Goal: Information Seeking & Learning: Learn about a topic

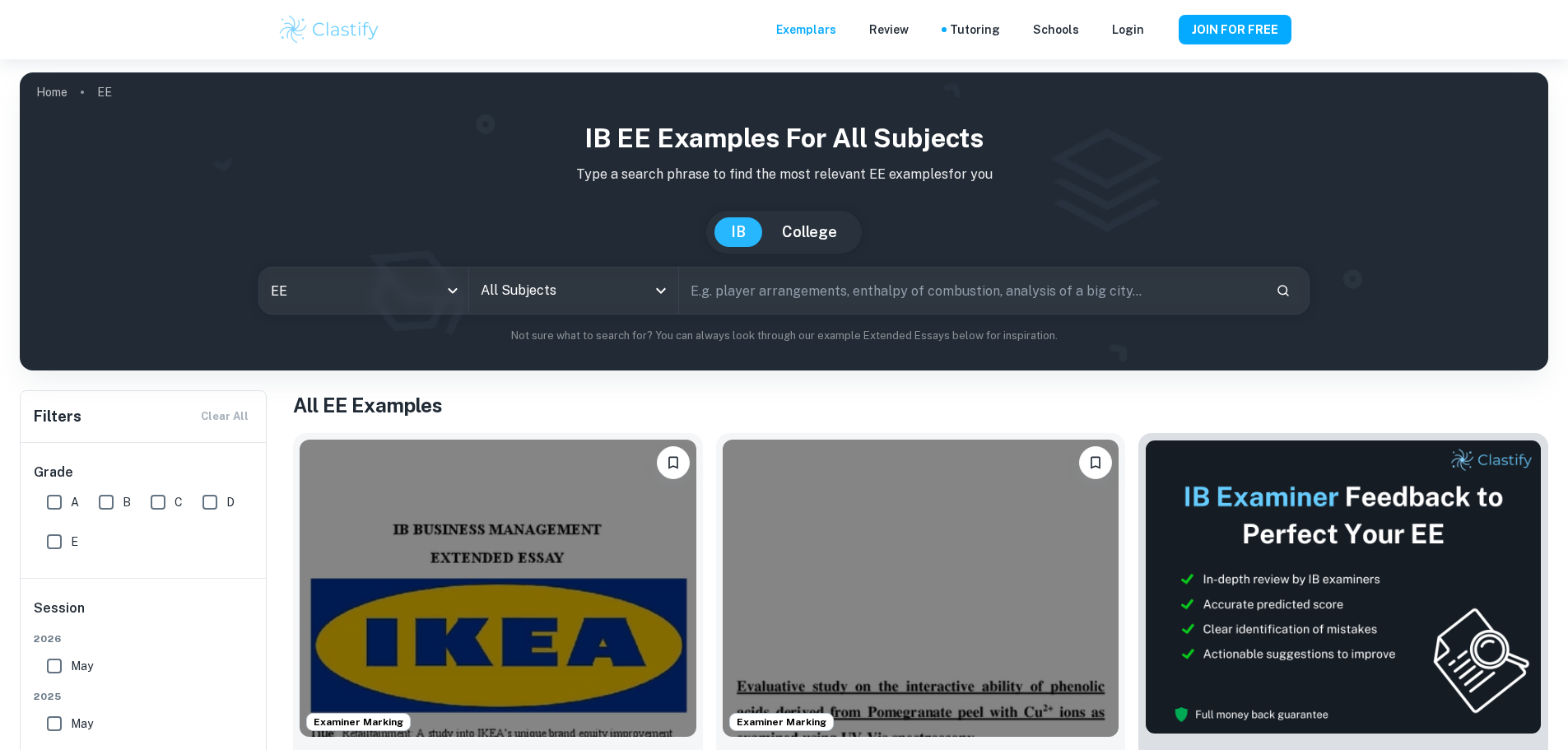
click at [614, 297] on input "All Subjects" at bounding box center [561, 290] width 169 height 31
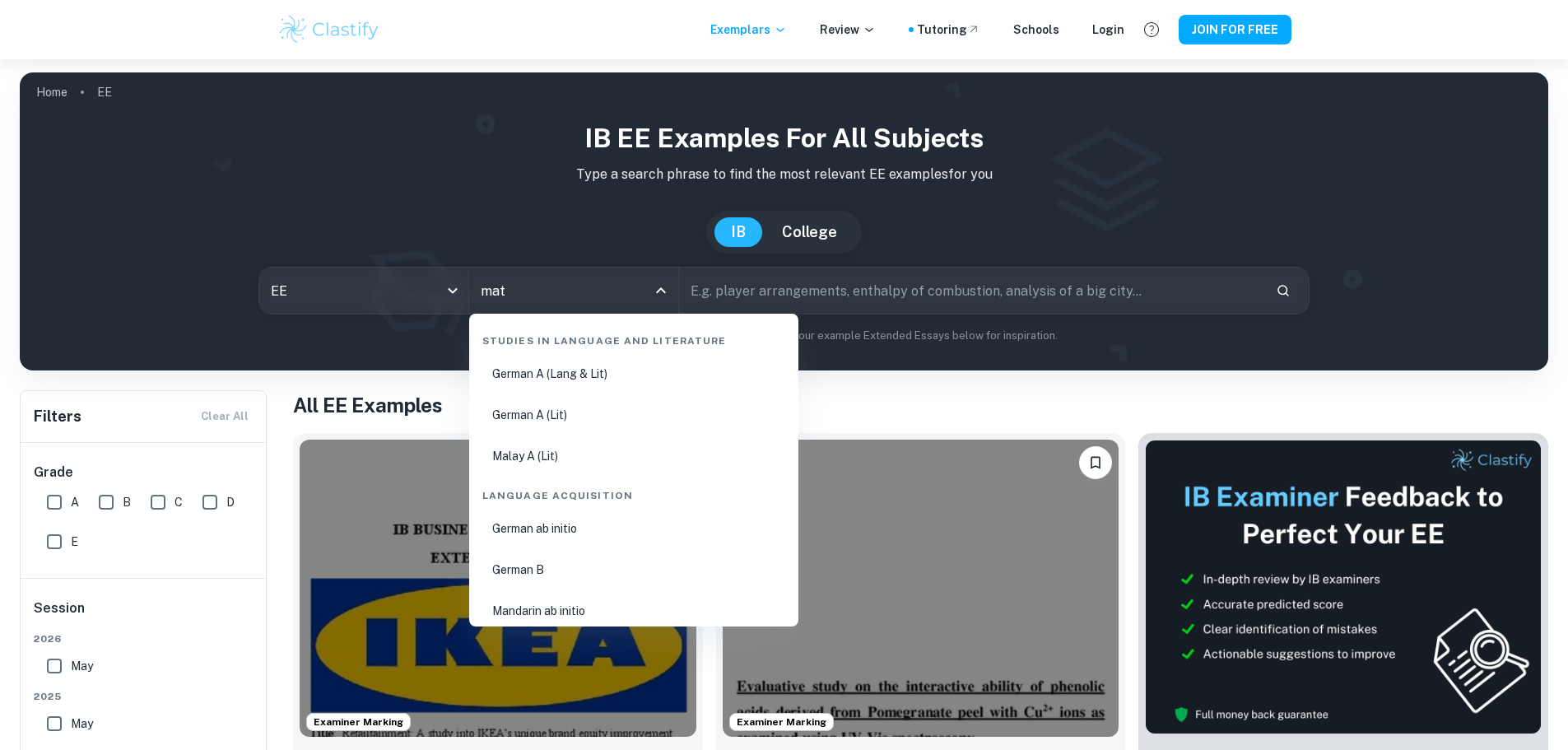
type input "math"
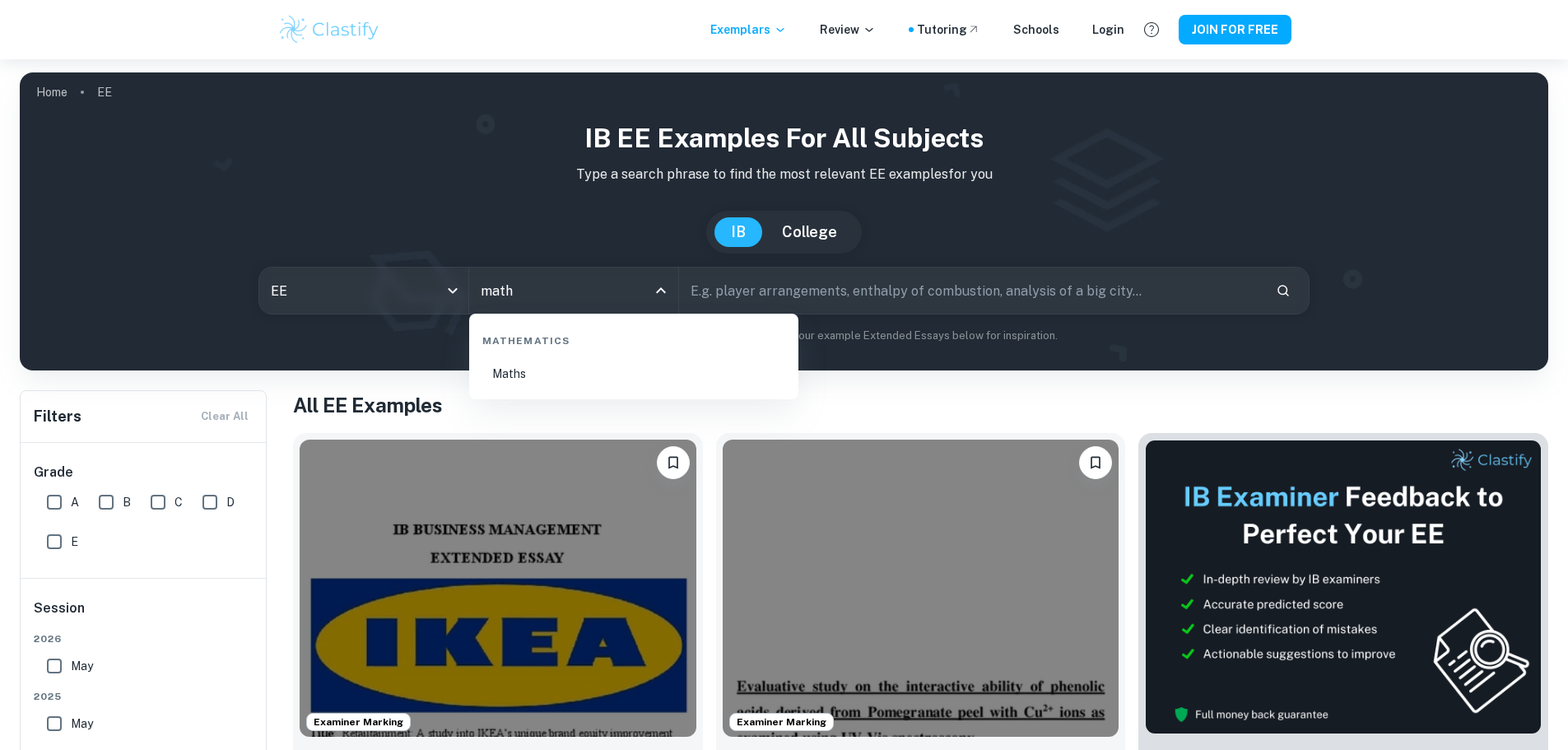
click at [563, 363] on li "Maths" at bounding box center [634, 374] width 316 height 38
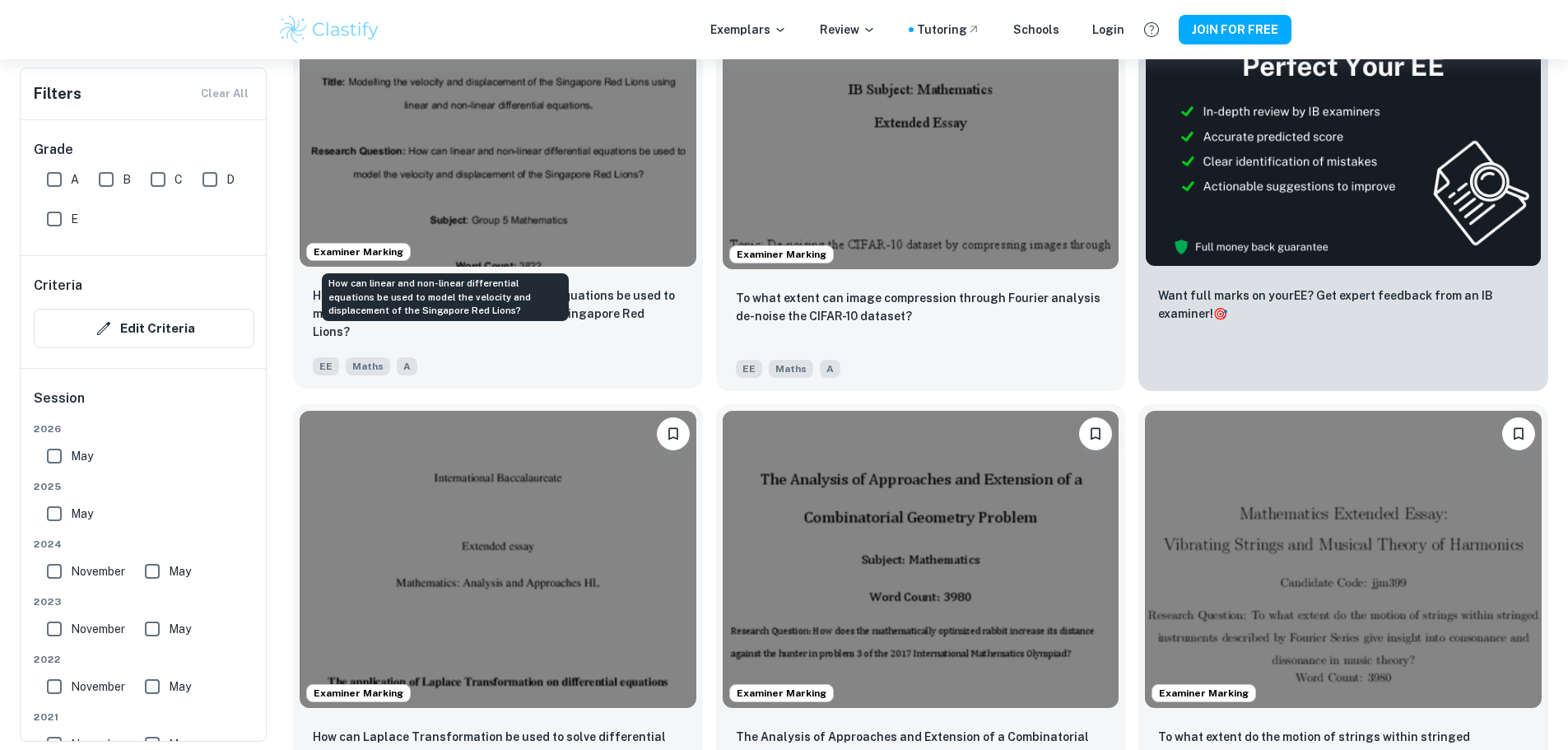
scroll to position [741, 0]
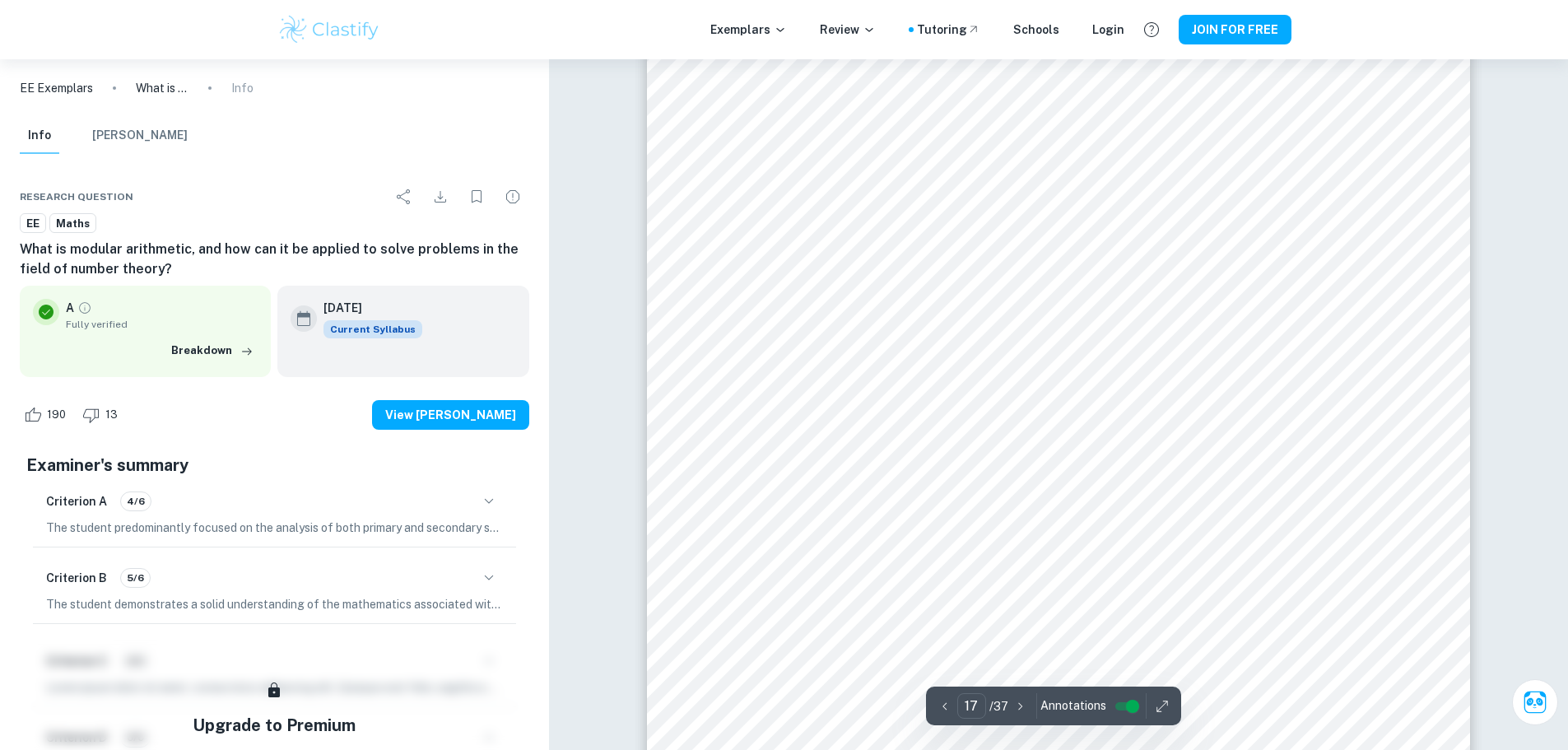
scroll to position [19545, 0]
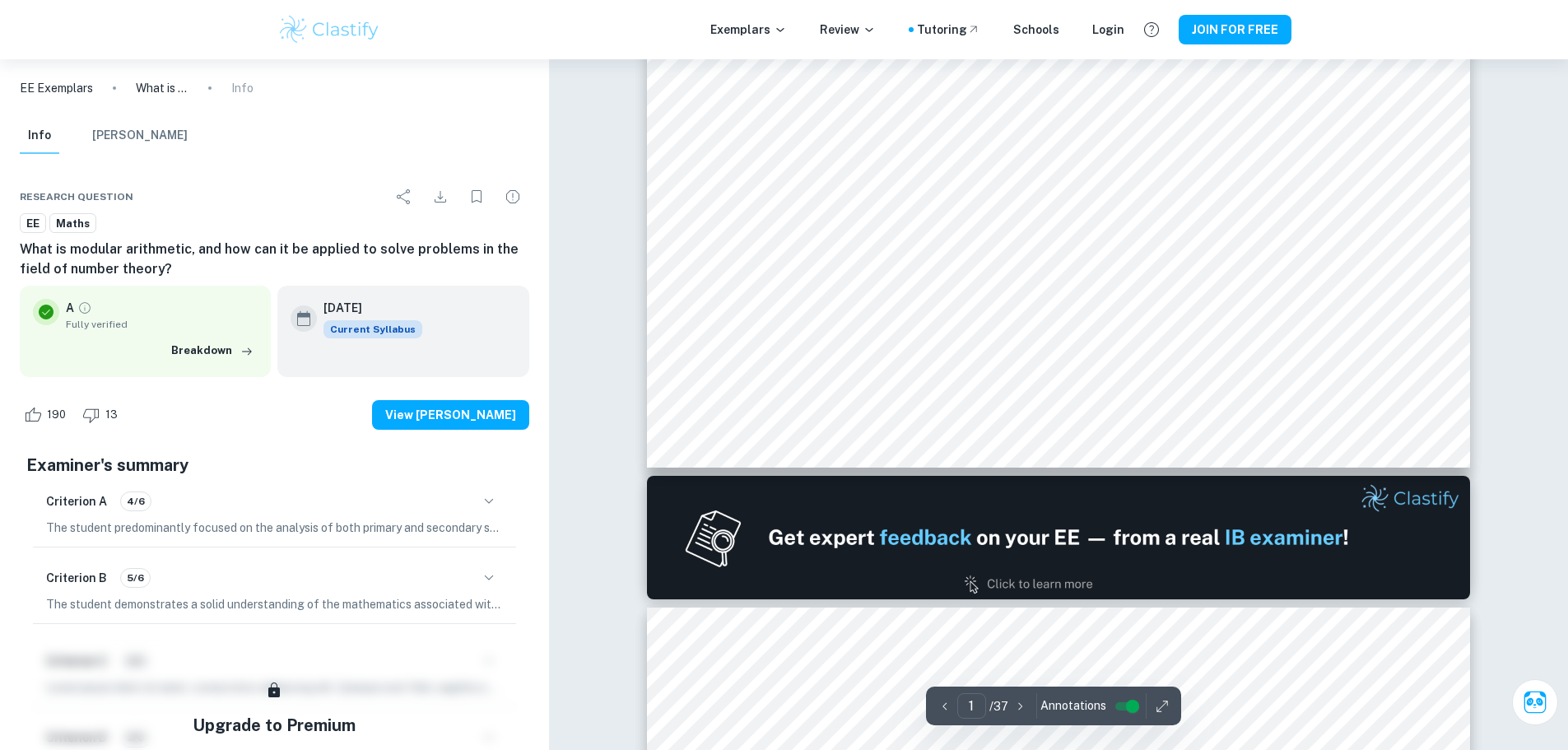
type input "2"
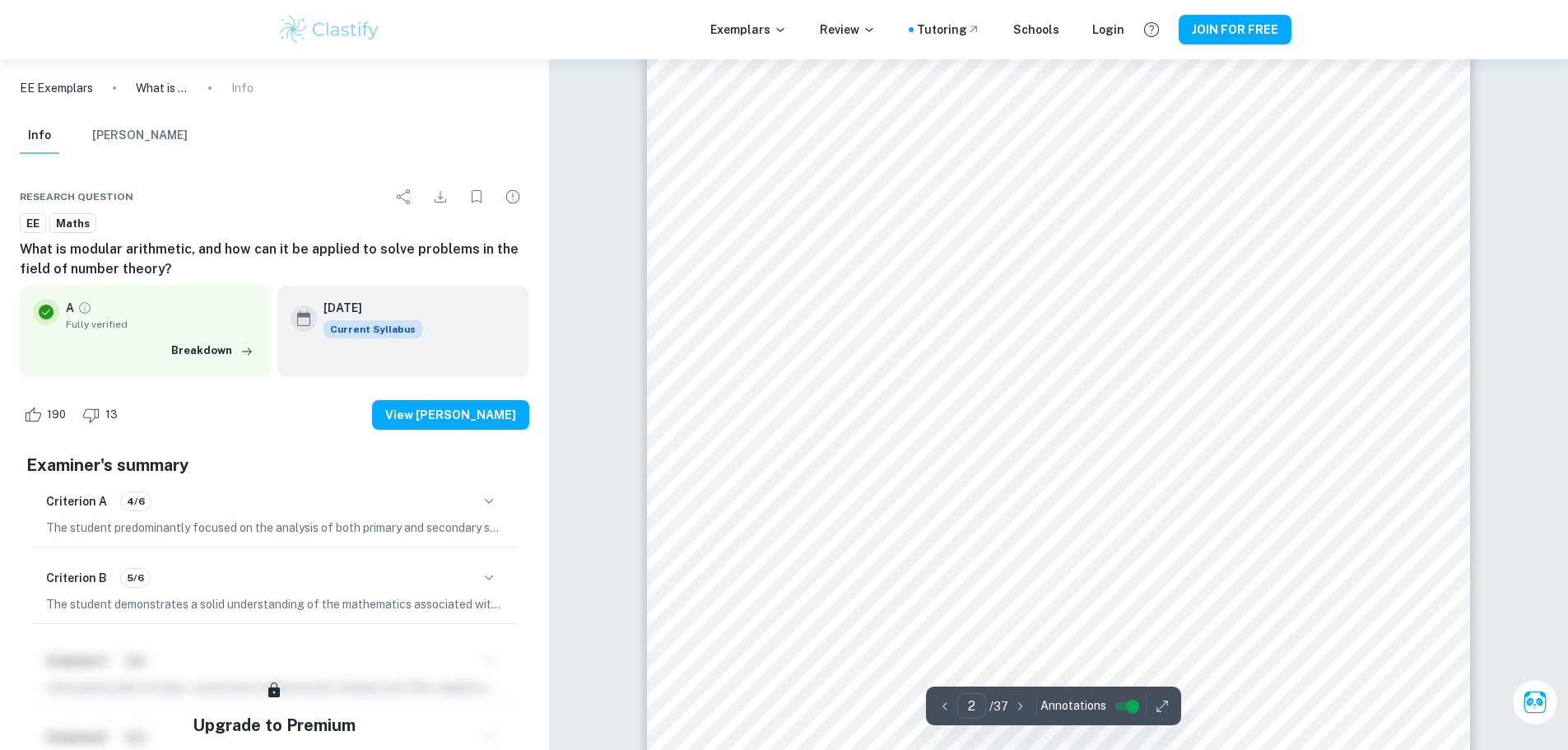
scroll to position [1678, 0]
